Goal: Information Seeking & Learning: Check status

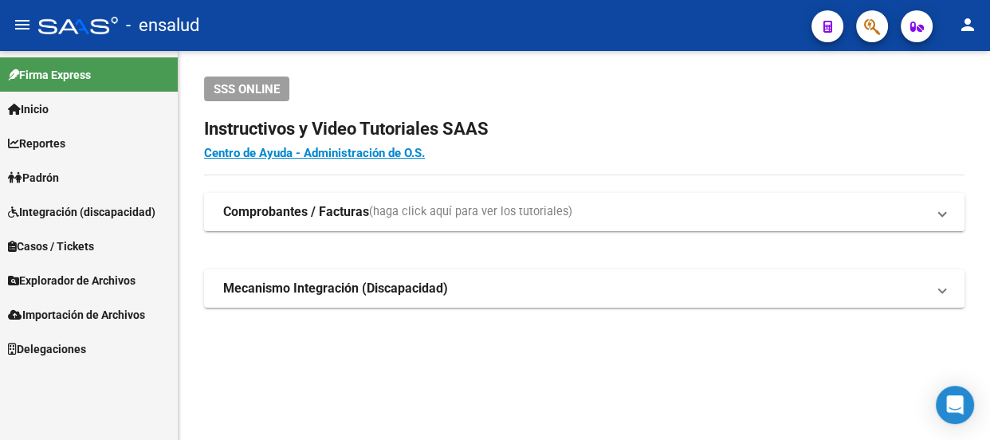
scroll to position [95, 0]
click at [80, 112] on link "Inicio" at bounding box center [89, 109] width 178 height 34
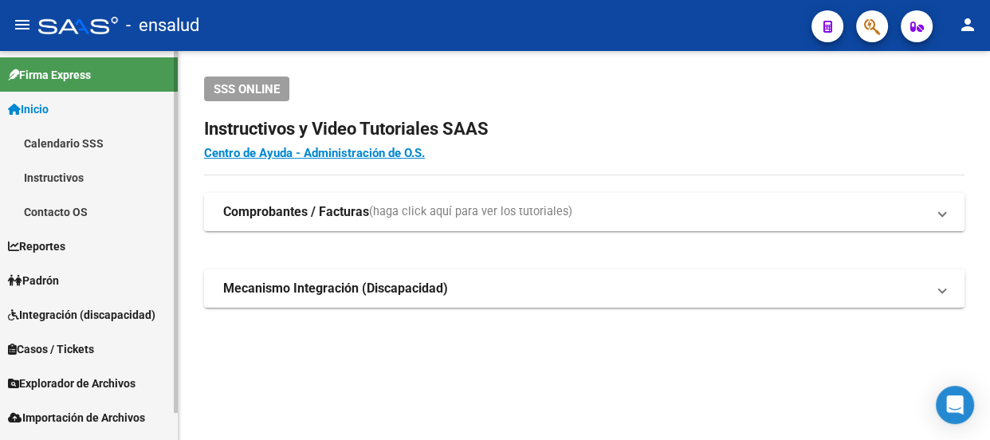
click at [80, 277] on link "Padrón" at bounding box center [89, 280] width 178 height 34
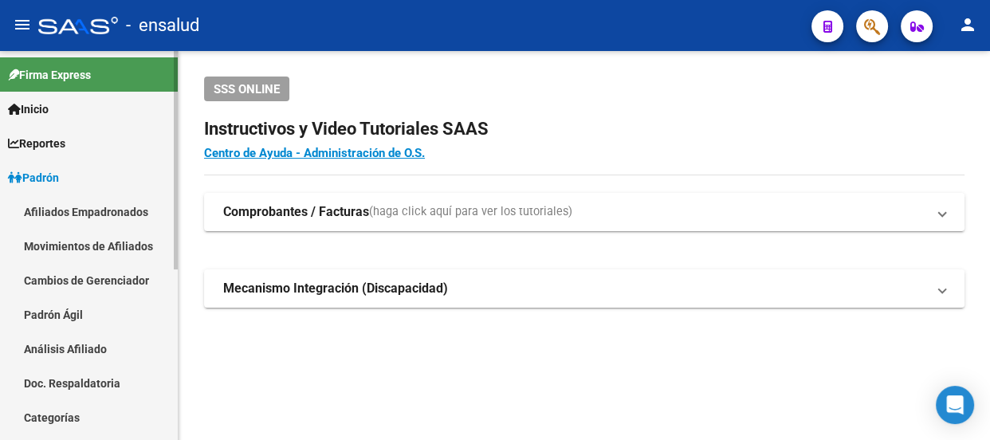
click at [94, 317] on link "Padrón Ágil" at bounding box center [89, 314] width 178 height 34
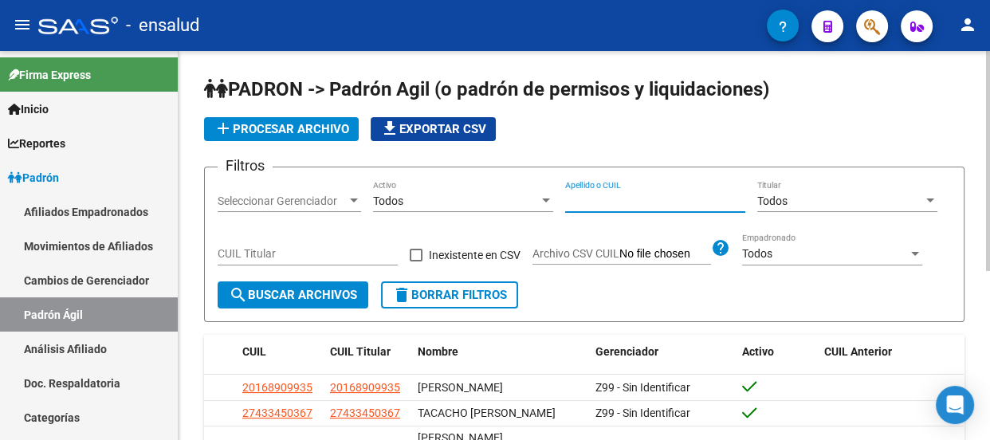
click at [647, 199] on input "Apellido o CUIL" at bounding box center [655, 202] width 180 height 14
paste input "26227536"
type input "26227536"
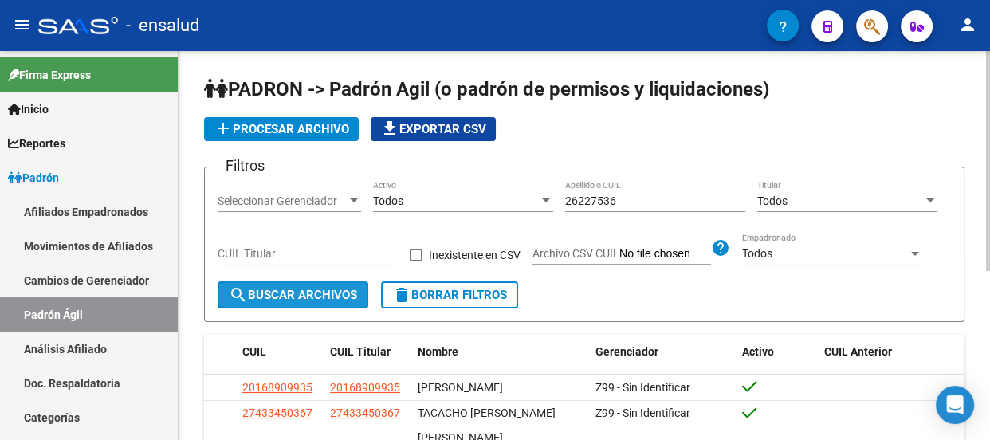
click at [341, 294] on span "search Buscar Archivos" at bounding box center [293, 295] width 128 height 14
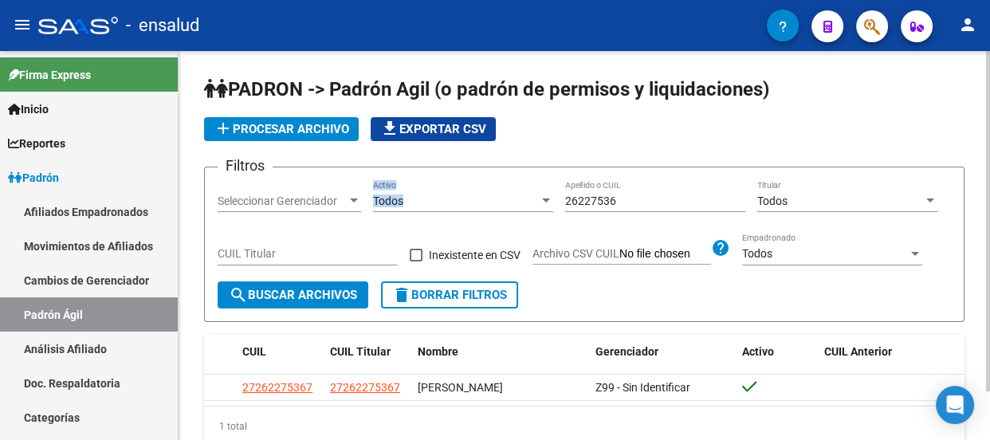
drag, startPoint x: 561, startPoint y: 188, endPoint x: 540, endPoint y: 191, distance: 20.9
type textarea "Todos Activo"
click at [526, 189] on div "Filtros Seleccionar Gerenciador Seleccionar Gerenciador Todos Activo 26227536 A…" at bounding box center [585, 230] width 734 height 101
drag, startPoint x: 629, startPoint y: 199, endPoint x: 541, endPoint y: 200, distance: 87.7
click at [541, 200] on div "Filtros Seleccionar Gerenciador Seleccionar Gerenciador Todos Activo 26227536 A…" at bounding box center [585, 230] width 734 height 101
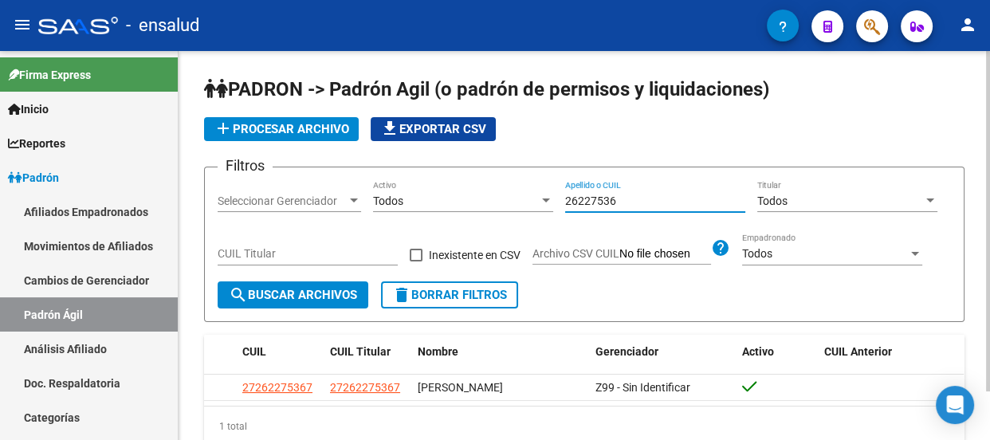
paste input "3463227"
type input "23463227"
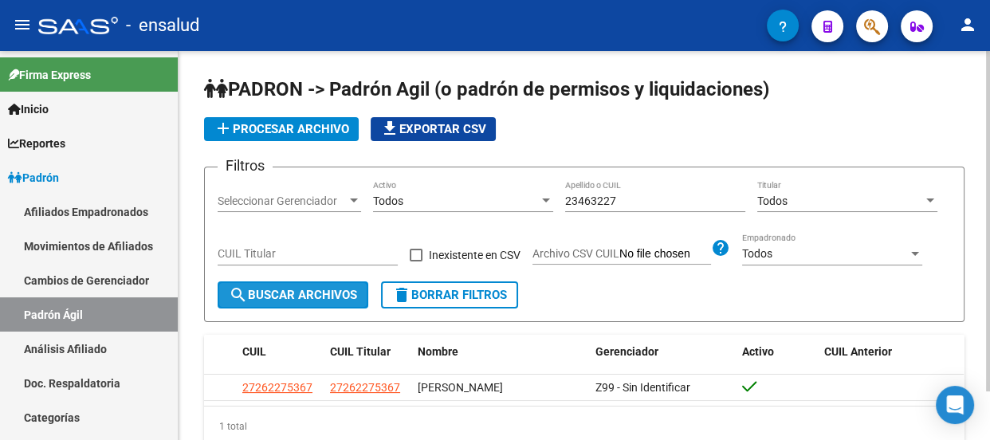
click at [297, 288] on span "search Buscar Archivos" at bounding box center [293, 295] width 128 height 14
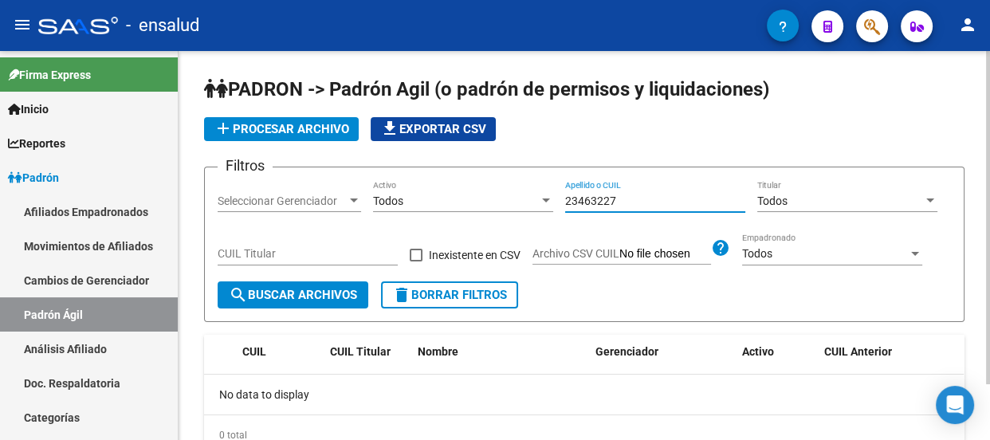
click at [565, 197] on input "23463227" at bounding box center [655, 202] width 180 height 14
